Goal: Task Accomplishment & Management: Manage account settings

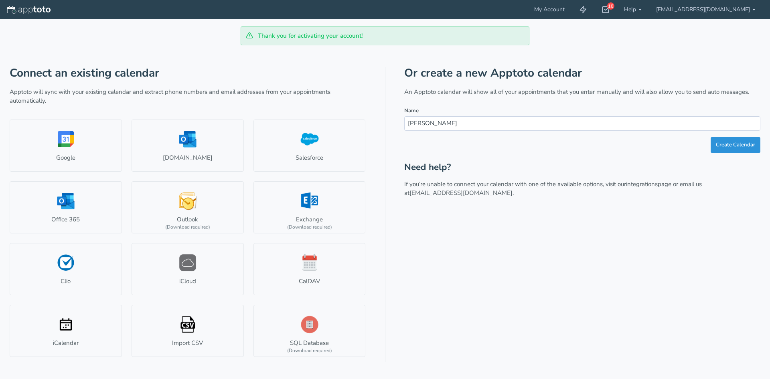
type input "[PERSON_NAME]"
click at [727, 140] on button "Create Calendar" at bounding box center [735, 145] width 50 height 16
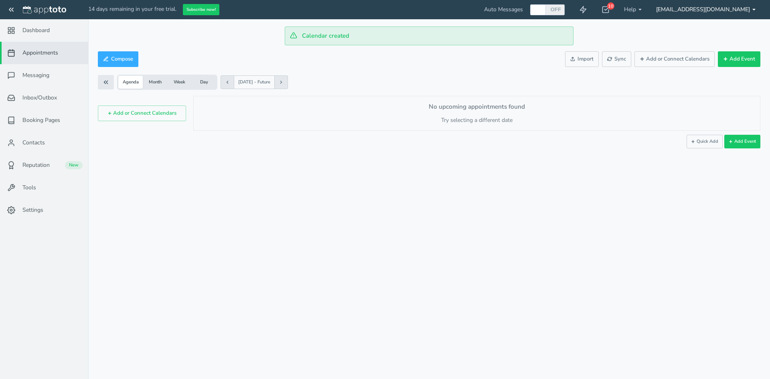
click at [729, 13] on link "[EMAIL_ADDRESS][DOMAIN_NAME]" at bounding box center [706, 9] width 114 height 19
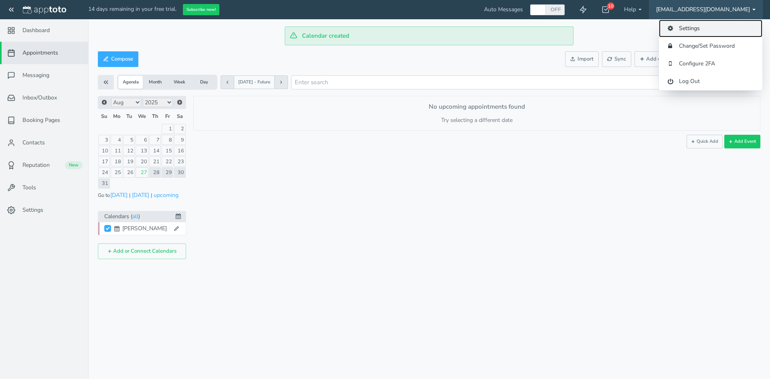
checkbox input "true"
select select "string:[GEOGRAPHIC_DATA]"
select select "string:America/Los_Angeles"
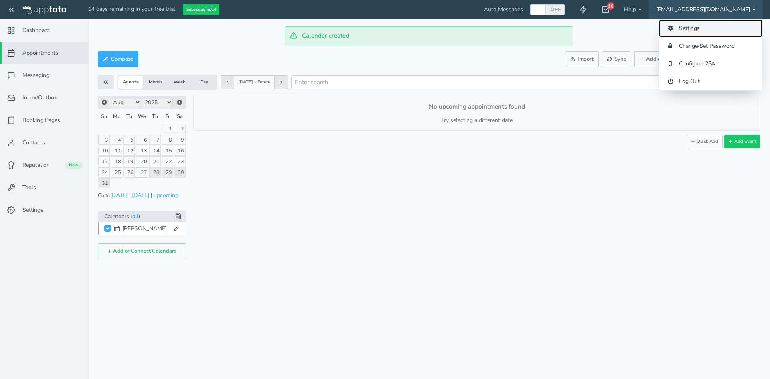
click at [699, 26] on link "Settings" at bounding box center [710, 29] width 103 height 18
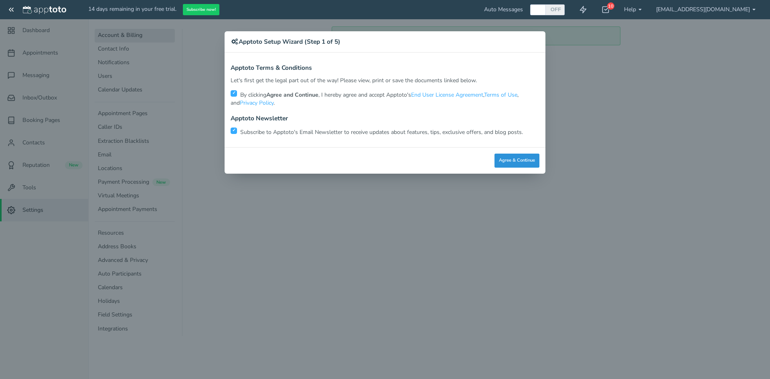
click at [528, 154] on button "Agree & Continue" at bounding box center [516, 161] width 45 height 14
click at [526, 157] on div "Close Logout Cancel Back Saving! Save Done Next Agree & Continue" at bounding box center [384, 160] width 321 height 26
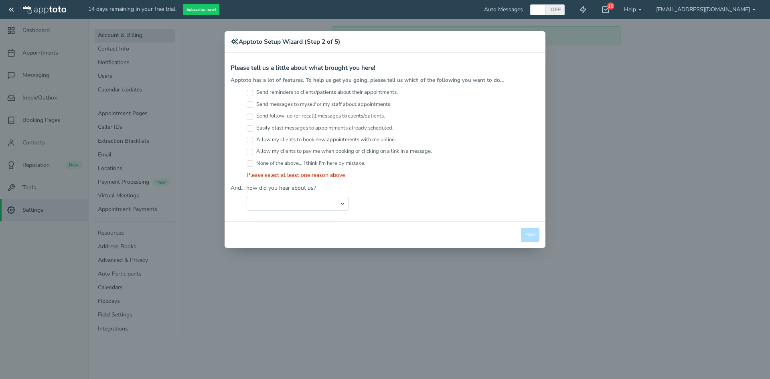
click at [322, 94] on label "Send reminders to clients/patients about their appointments." at bounding box center [322, 93] width 151 height 8
click at [253, 94] on input "Send reminders to clients/patients about their appointments." at bounding box center [250, 93] width 6 height 6
checkbox input "true"
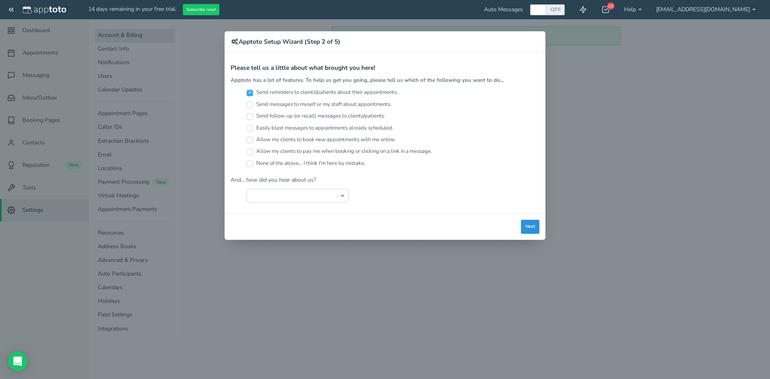
click at [535, 228] on button "Next" at bounding box center [530, 227] width 18 height 14
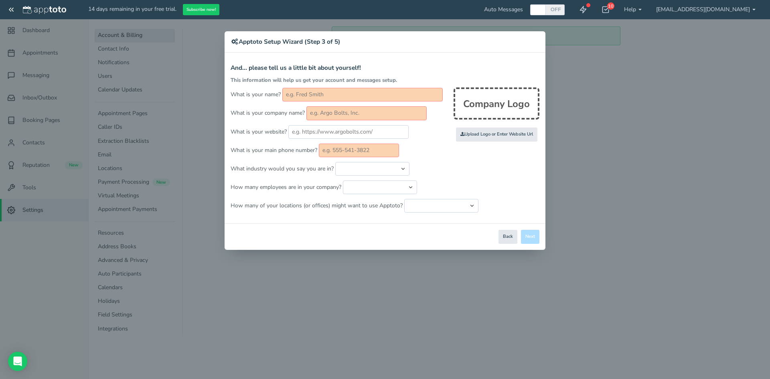
click at [340, 99] on input "text" at bounding box center [362, 95] width 160 height 14
type input "asra"
click at [348, 154] on input "text" at bounding box center [359, 151] width 80 height 14
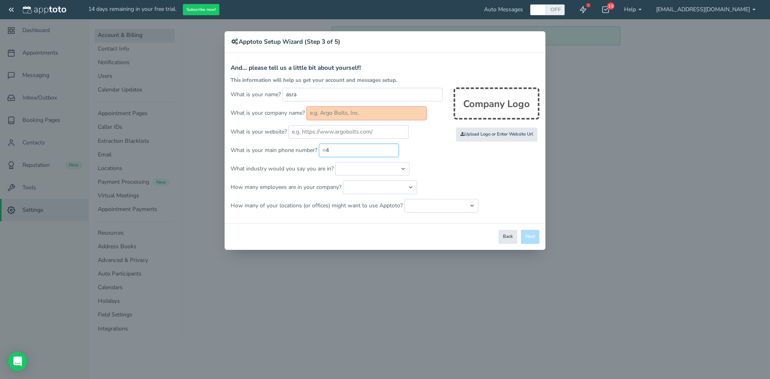
type input "="
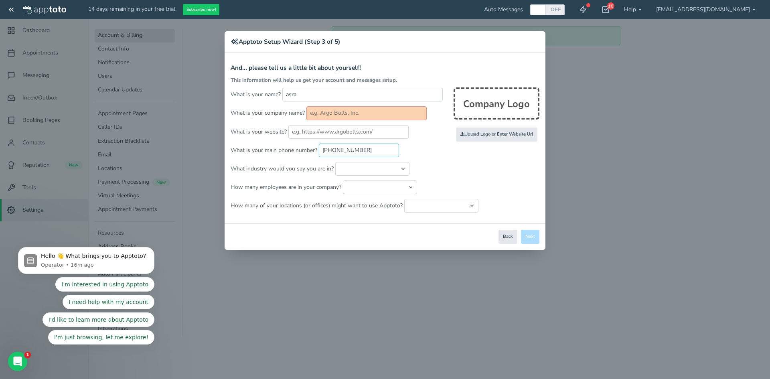
type input "[PHONE_NUMBER]"
drag, startPoint x: 530, startPoint y: 237, endPoint x: 522, endPoint y: 233, distance: 8.5
click at [529, 236] on div "Close Logout Cancel Back Saving! Save Done Next Agree & Continue" at bounding box center [384, 236] width 321 height 26
click at [334, 114] on input "text" at bounding box center [366, 113] width 120 height 14
type input "asd"
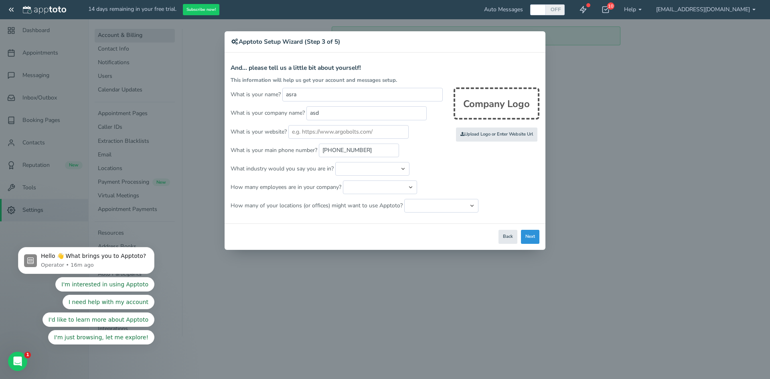
click at [530, 233] on button "Next" at bounding box center [530, 237] width 18 height 14
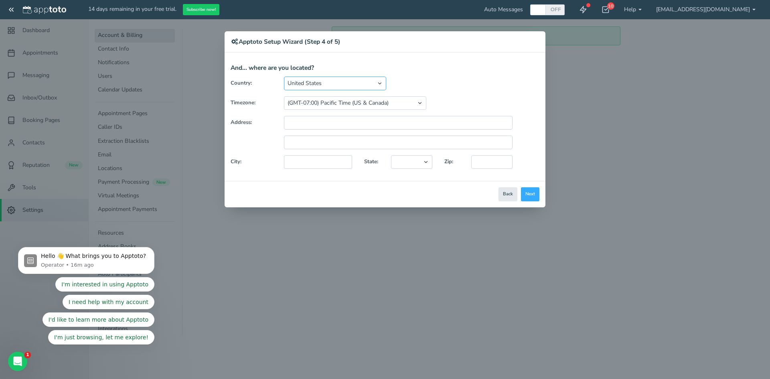
click at [348, 85] on select "[GEOGRAPHIC_DATA] [GEOGRAPHIC_DATA] [GEOGRAPHIC_DATA] [GEOGRAPHIC_DATA] [GEOGRA…" at bounding box center [335, 84] width 102 height 14
select select "string:[GEOGRAPHIC_DATA]"
click at [284, 77] on select "[GEOGRAPHIC_DATA] [GEOGRAPHIC_DATA] [GEOGRAPHIC_DATA] [GEOGRAPHIC_DATA] [GEOGRA…" at bounding box center [335, 84] width 102 height 14
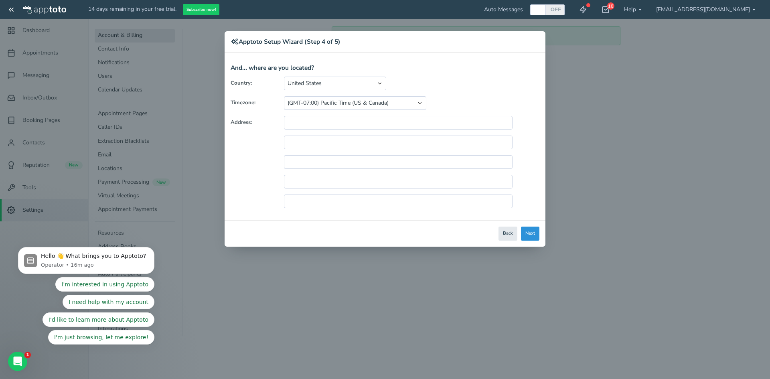
click at [530, 234] on button "Next" at bounding box center [530, 233] width 18 height 14
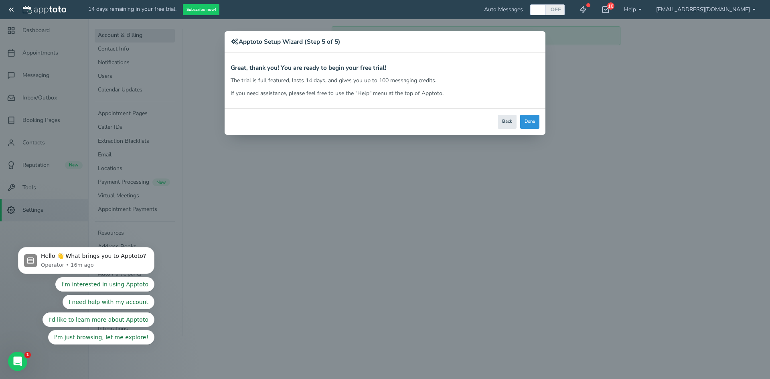
click at [530, 120] on button "Done" at bounding box center [529, 122] width 19 height 14
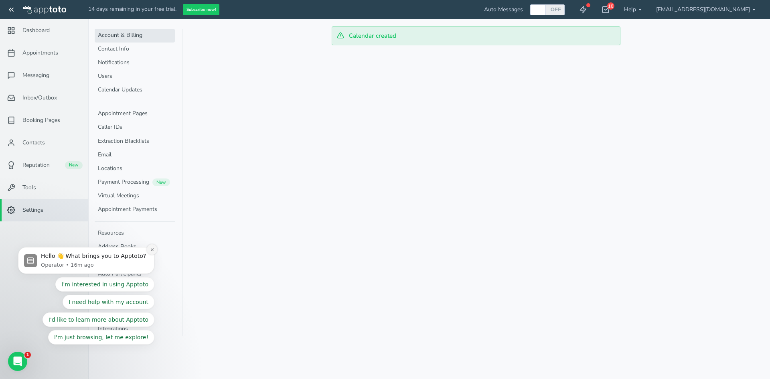
click at [153, 246] on button "Dismiss notification" at bounding box center [152, 249] width 10 height 10
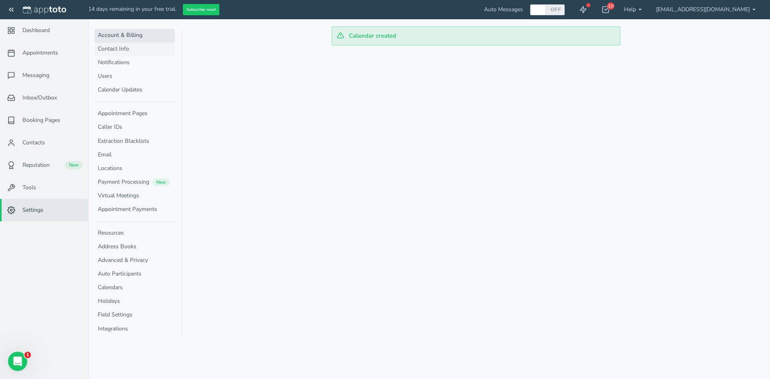
click at [119, 49] on link "Contact Info" at bounding box center [135, 49] width 80 height 14
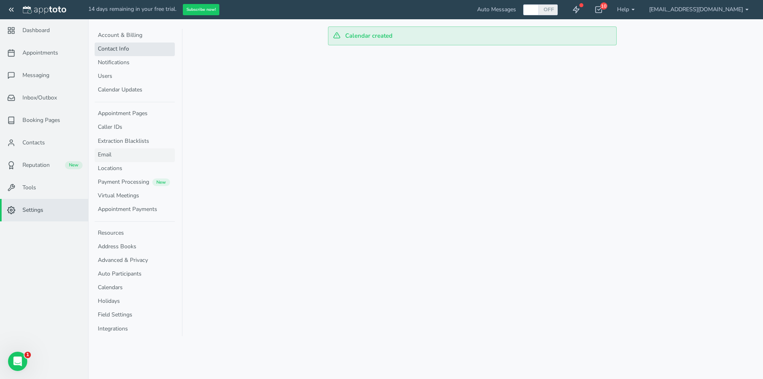
select select "720"
select select "1200"
select select "720"
select select "1200"
select select "720"
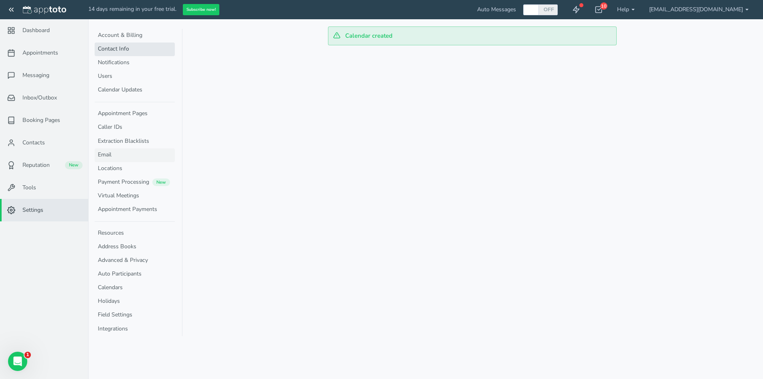
select select "1200"
select select "720"
select select "1200"
select select "720"
select select "1200"
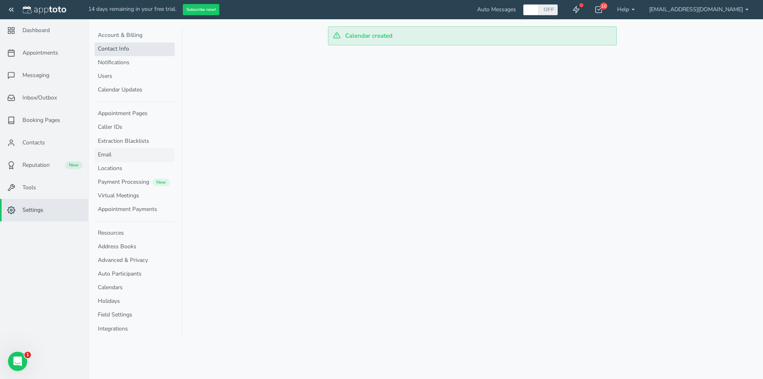
select select "720"
select select "1200"
select select "720"
select select "1200"
select select "720"
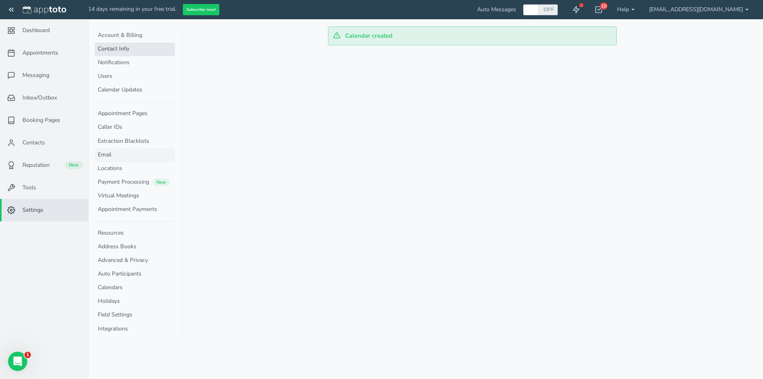
select select "1200"
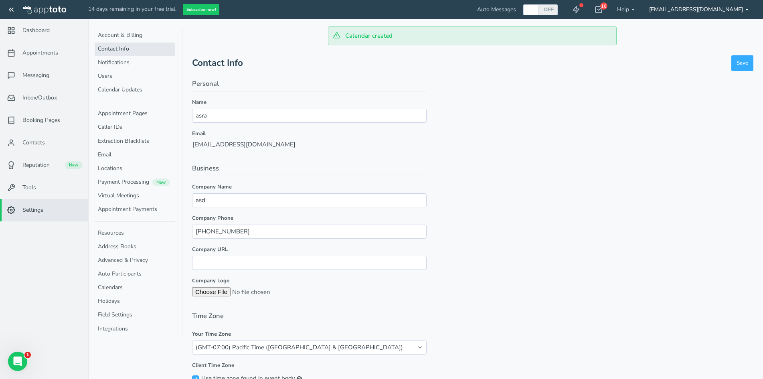
click at [700, 7] on link "[EMAIL_ADDRESS][DOMAIN_NAME]" at bounding box center [699, 9] width 114 height 19
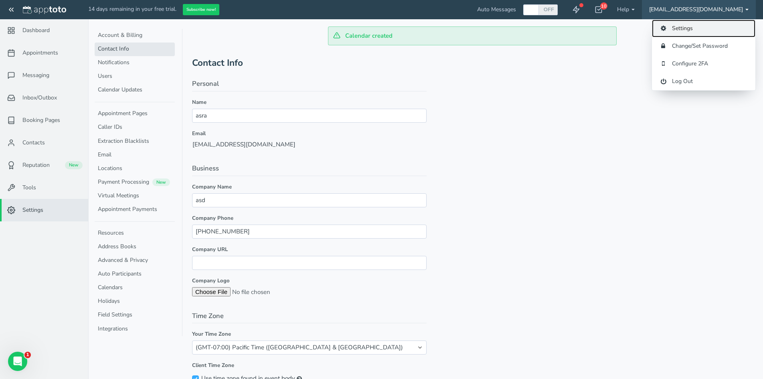
click at [690, 28] on link "Settings" at bounding box center [703, 29] width 103 height 18
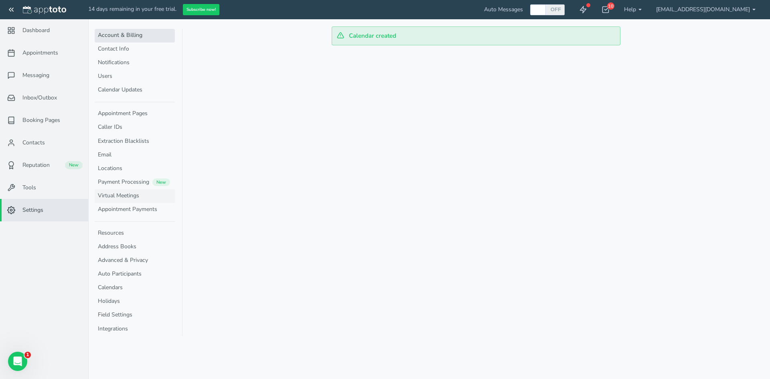
click at [124, 189] on link "Virtual Meetings" at bounding box center [135, 196] width 80 height 14
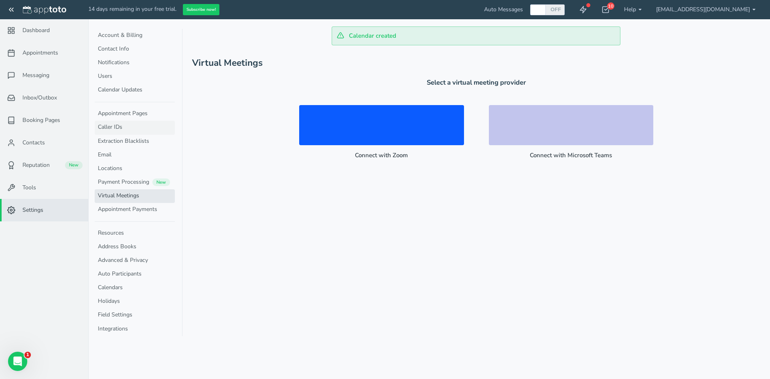
click at [114, 121] on link "Caller IDs" at bounding box center [135, 128] width 80 height 14
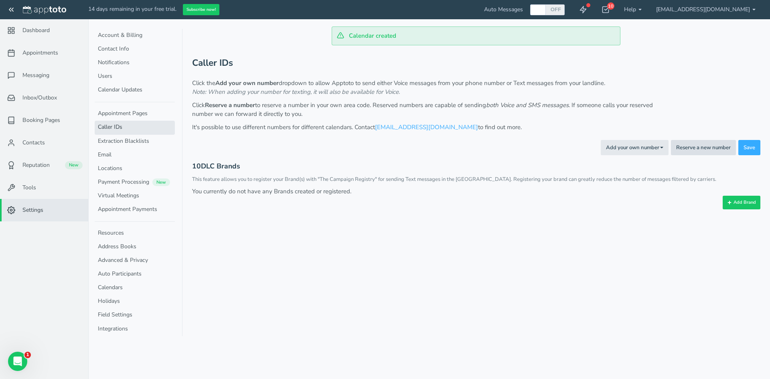
click at [681, 148] on button "Reserve a new number" at bounding box center [703, 148] width 65 height 16
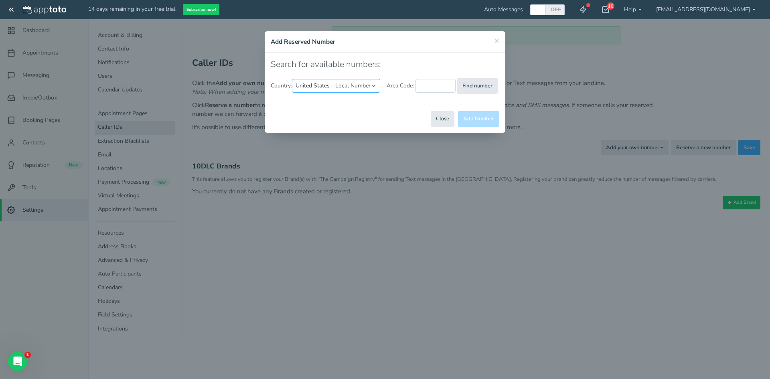
click at [346, 85] on select "[GEOGRAPHIC_DATA] - Local Number [GEOGRAPHIC_DATA] - [GEOGRAPHIC_DATA] Free [GE…" at bounding box center [336, 86] width 88 height 14
select select "string:[GEOGRAPHIC_DATA]"
click at [293, 79] on select "[GEOGRAPHIC_DATA] - Local Number [GEOGRAPHIC_DATA] - [GEOGRAPHIC_DATA] Free [GE…" at bounding box center [336, 86] width 88 height 14
click at [469, 92] on button "Find number" at bounding box center [465, 86] width 40 height 16
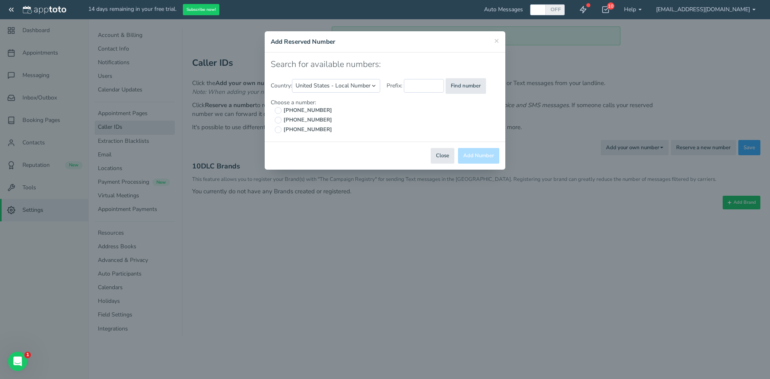
click at [306, 109] on span "[PHONE_NUMBER]" at bounding box center [306, 111] width 51 height 8
click at [281, 109] on input "[PHONE_NUMBER]" at bounding box center [278, 110] width 7 height 7
radio input "true"
click at [470, 148] on button "Add Number" at bounding box center [478, 156] width 41 height 16
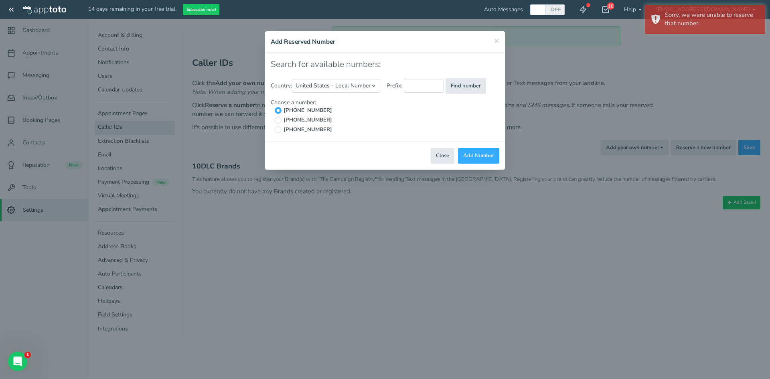
click at [309, 127] on span "[PHONE_NUMBER]" at bounding box center [306, 130] width 51 height 8
click at [281, 127] on input "[PHONE_NUMBER]" at bounding box center [278, 129] width 7 height 7
radio input "true"
radio input "false"
click at [476, 158] on button "Add Number" at bounding box center [478, 156] width 41 height 16
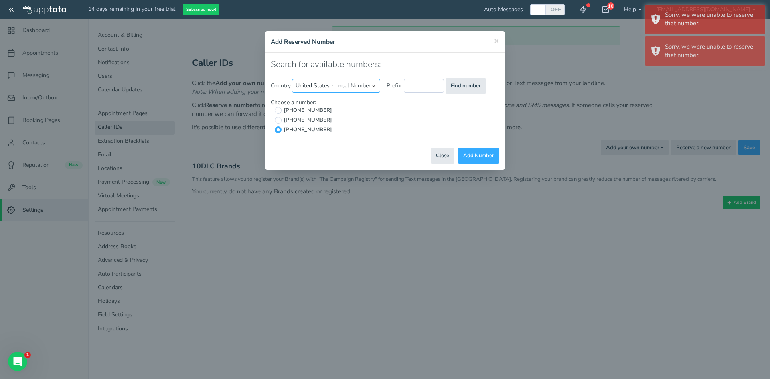
click at [312, 89] on select "[GEOGRAPHIC_DATA] - Local Number [GEOGRAPHIC_DATA] - [GEOGRAPHIC_DATA] Free [GE…" at bounding box center [336, 86] width 88 height 14
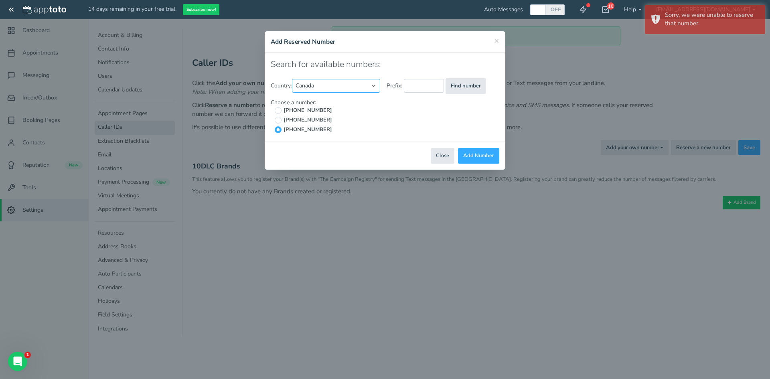
click at [293, 79] on select "[GEOGRAPHIC_DATA] - Local Number [GEOGRAPHIC_DATA] - [GEOGRAPHIC_DATA] Free [GE…" at bounding box center [336, 86] width 88 height 14
click at [471, 88] on button "Find number" at bounding box center [465, 86] width 40 height 16
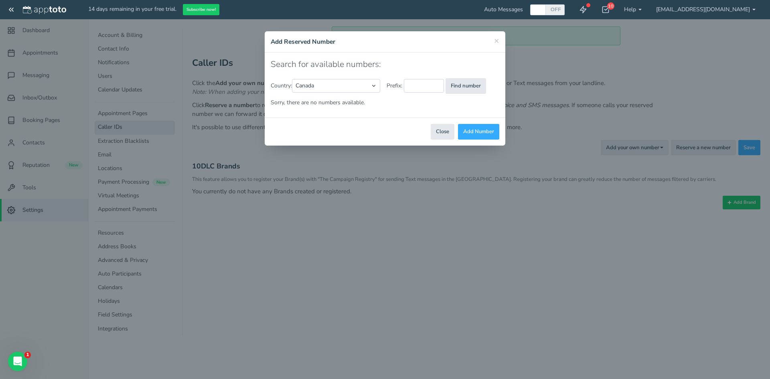
drag, startPoint x: 369, startPoint y: 243, endPoint x: 498, endPoint y: 225, distance: 129.8
click at [370, 242] on div "× Add Reserved Number Search for available numbers: Country: [GEOGRAPHIC_DATA] …" at bounding box center [385, 189] width 770 height 379
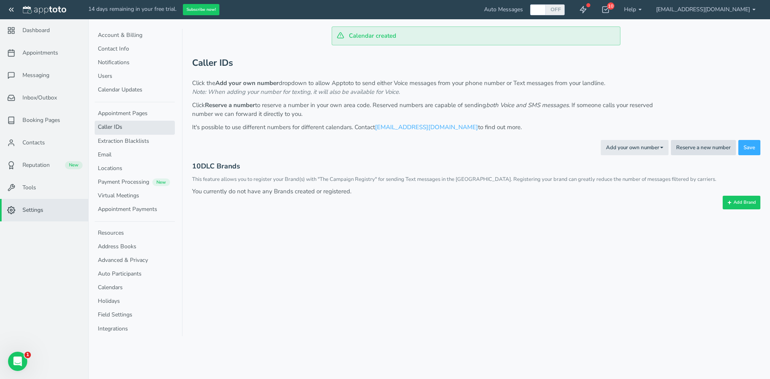
click at [679, 145] on button "Reserve a new number" at bounding box center [703, 148] width 65 height 16
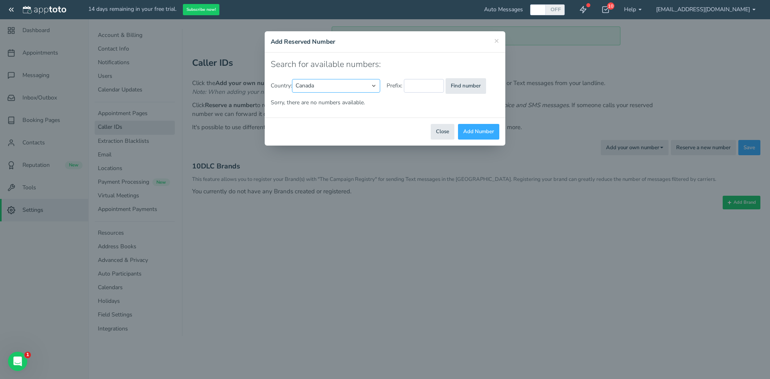
click at [341, 87] on select "[GEOGRAPHIC_DATA] - Local Number [GEOGRAPHIC_DATA] - [GEOGRAPHIC_DATA] Free [GE…" at bounding box center [336, 86] width 88 height 14
select select "string:[GEOGRAPHIC_DATA]"
click at [293, 79] on select "[GEOGRAPHIC_DATA] - Local Number [GEOGRAPHIC_DATA] - [GEOGRAPHIC_DATA] Free [GE…" at bounding box center [336, 86] width 88 height 14
click at [465, 88] on button "Find number" at bounding box center [465, 86] width 40 height 16
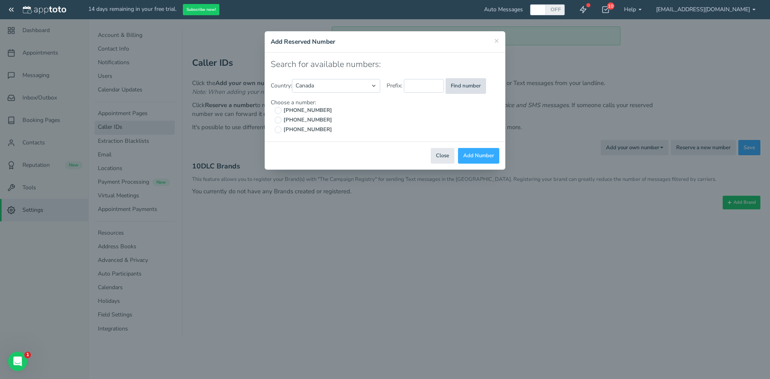
click at [465, 88] on button "Find number" at bounding box center [465, 86] width 40 height 16
click at [465, 87] on button "Find number" at bounding box center [465, 86] width 40 height 16
click at [307, 126] on span "[PHONE_NUMBER]" at bounding box center [306, 130] width 51 height 8
click at [281, 126] on input "[PHONE_NUMBER]" at bounding box center [278, 129] width 7 height 7
radio input "true"
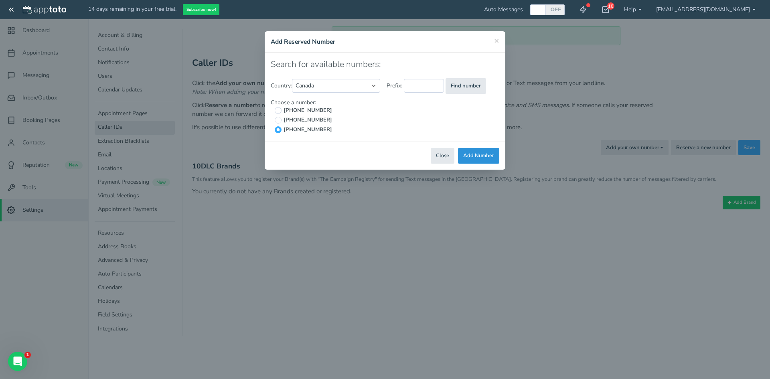
click at [467, 158] on button "Add Number" at bounding box center [478, 156] width 41 height 16
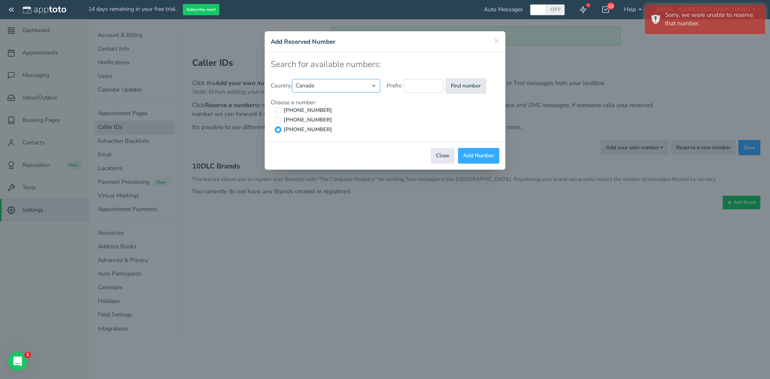
click at [338, 86] on select "[GEOGRAPHIC_DATA] - Local Number [GEOGRAPHIC_DATA] - [GEOGRAPHIC_DATA] Free [GE…" at bounding box center [336, 86] width 88 height 14
select select "string:[GEOGRAPHIC_DATA]"
click at [293, 79] on select "[GEOGRAPHIC_DATA] - Local Number [GEOGRAPHIC_DATA] - [GEOGRAPHIC_DATA] Free [GE…" at bounding box center [336, 86] width 88 height 14
click at [439, 93] on input "text" at bounding box center [435, 86] width 40 height 14
type input "516"
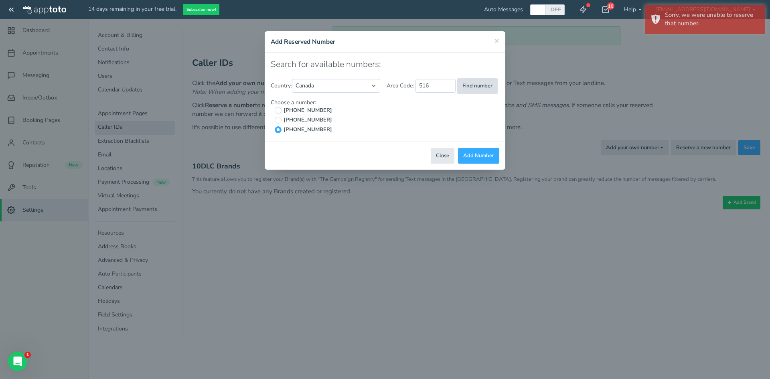
click at [475, 91] on button "Find number" at bounding box center [477, 86] width 40 height 16
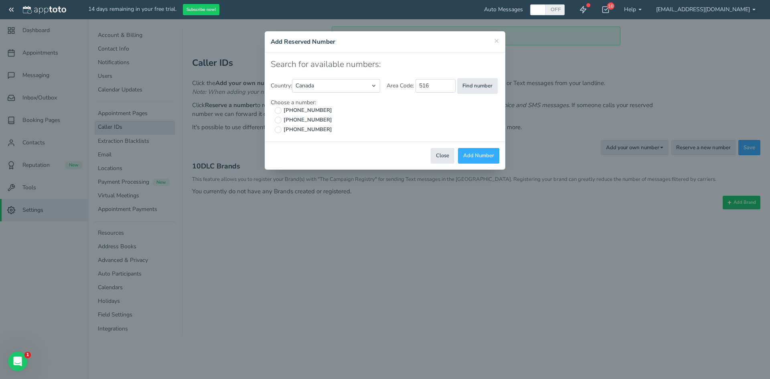
click at [301, 110] on span "[PHONE_NUMBER]" at bounding box center [306, 111] width 51 height 8
click at [281, 110] on input "[PHONE_NUMBER]" at bounding box center [278, 110] width 7 height 7
radio input "true"
click at [464, 151] on button "Add Number" at bounding box center [478, 156] width 41 height 16
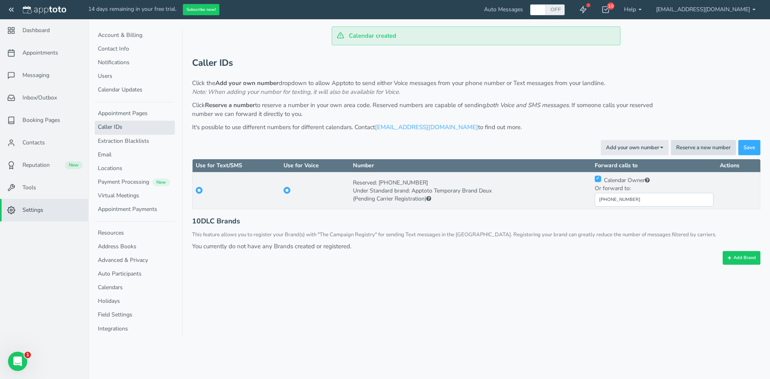
click at [731, 147] on button "Reserve a new number" at bounding box center [703, 148] width 65 height 16
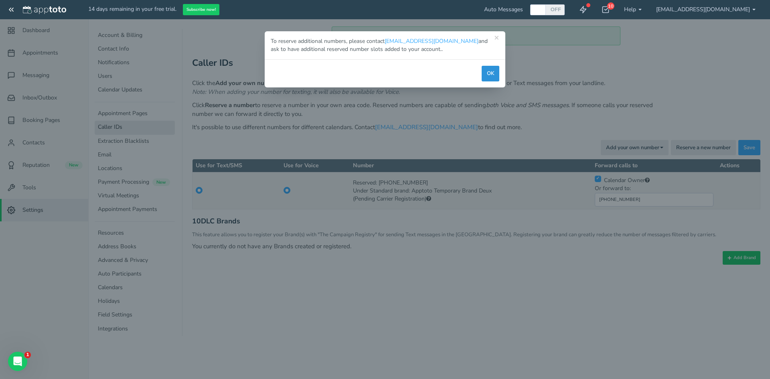
click at [492, 78] on button "OK" at bounding box center [490, 74] width 18 height 16
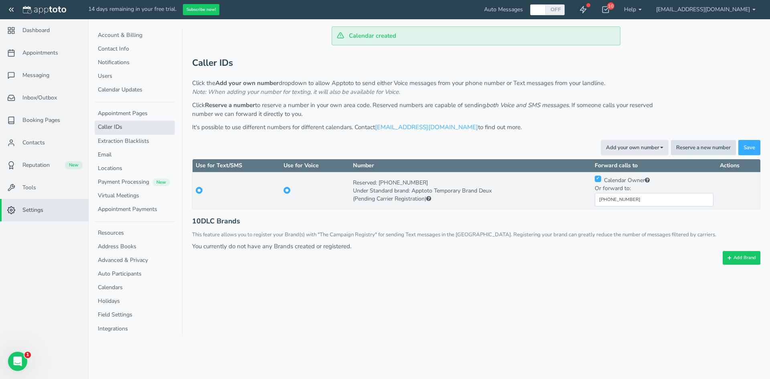
click at [710, 150] on button "Reserve a new number" at bounding box center [703, 148] width 65 height 16
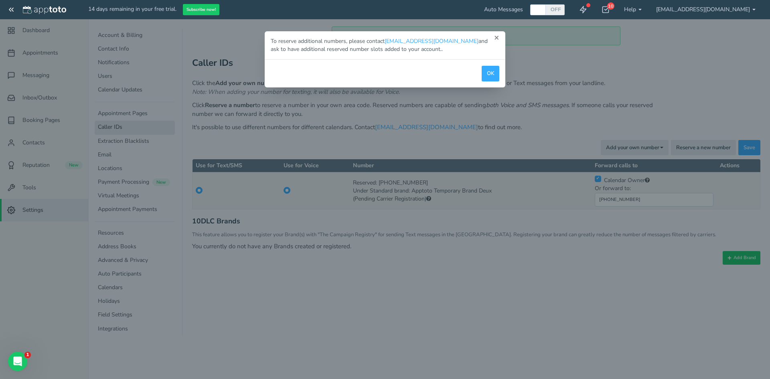
click at [498, 38] on button "×" at bounding box center [496, 37] width 5 height 8
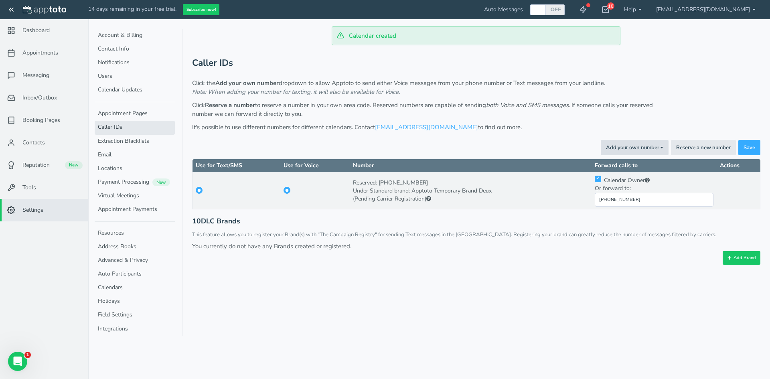
click at [657, 140] on button "Add your own number Toggle Dropdown" at bounding box center [635, 148] width 68 height 16
click at [601, 174] on link "For Texting" at bounding box center [615, 175] width 103 height 11
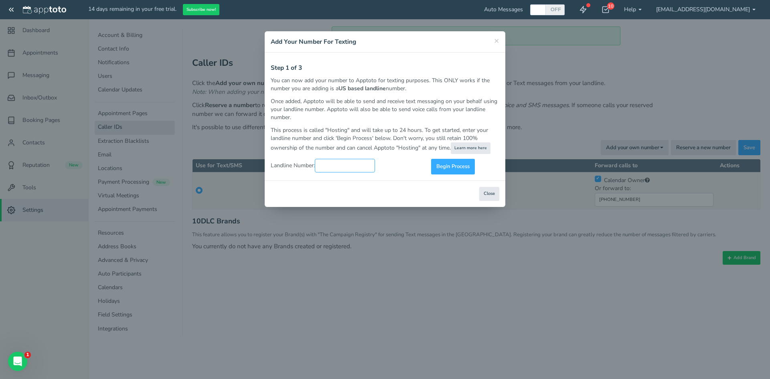
type input "_______________"
click at [324, 168] on input "_______________" at bounding box center [345, 166] width 60 height 14
click at [493, 40] on h4 "Add Your Number For Texting" at bounding box center [385, 41] width 228 height 9
click at [498, 39] on span "×" at bounding box center [496, 40] width 5 height 11
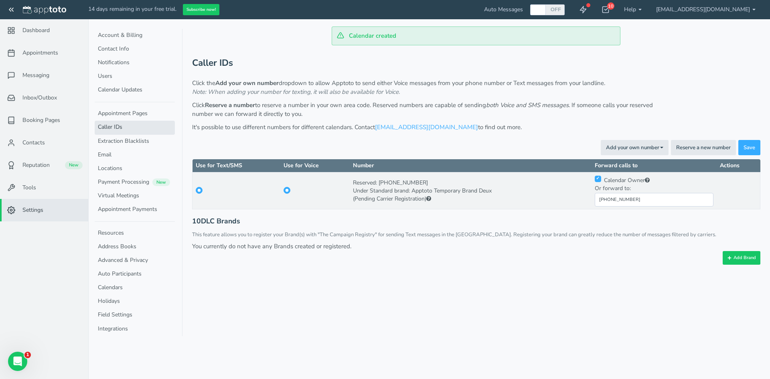
drag, startPoint x: 420, startPoint y: 184, endPoint x: 381, endPoint y: 185, distance: 38.9
click at [381, 185] on div "Reserved: [PHONE_NUMBER]" at bounding box center [470, 183] width 235 height 8
click at [388, 182] on div "Reserved: [PHONE_NUMBER]" at bounding box center [470, 183] width 235 height 8
drag, startPoint x: 426, startPoint y: 179, endPoint x: 381, endPoint y: 185, distance: 44.9
click at [381, 185] on div "Reserved: [PHONE_NUMBER]" at bounding box center [470, 183] width 235 height 8
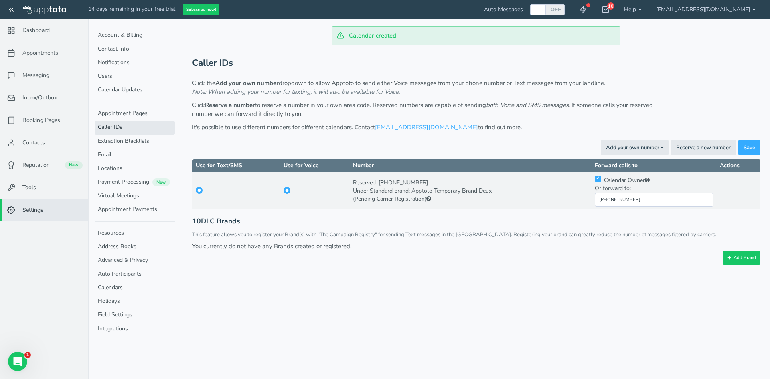
copy div "[PHONE_NUMBER]"
click at [690, 144] on button "Reserve a new number" at bounding box center [703, 148] width 65 height 16
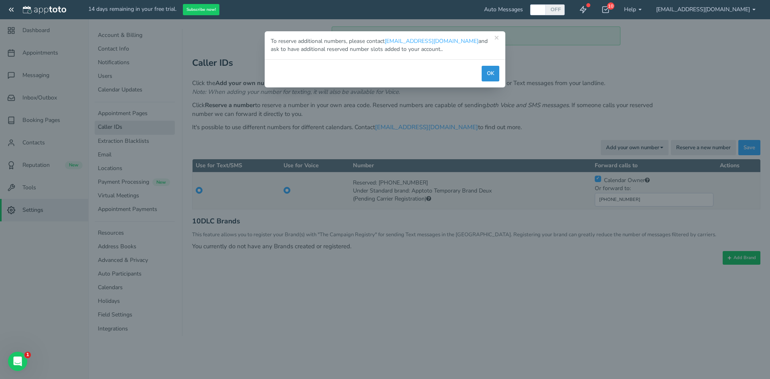
click at [489, 77] on button "OK" at bounding box center [490, 74] width 18 height 16
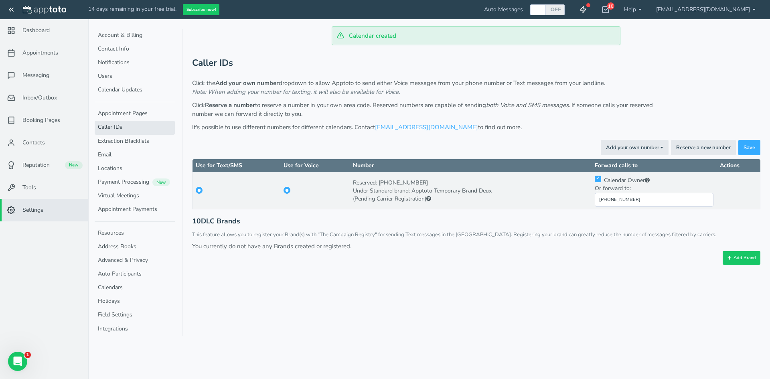
copy div "[PHONE_NUMBER]"
click at [133, 180] on link "Payment Processing New" at bounding box center [135, 183] width 80 height 14
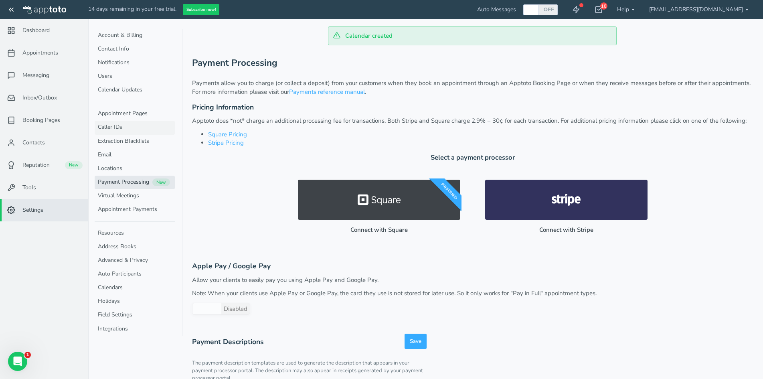
click at [152, 129] on link "Caller IDs" at bounding box center [135, 128] width 80 height 14
